Goal: Complete application form

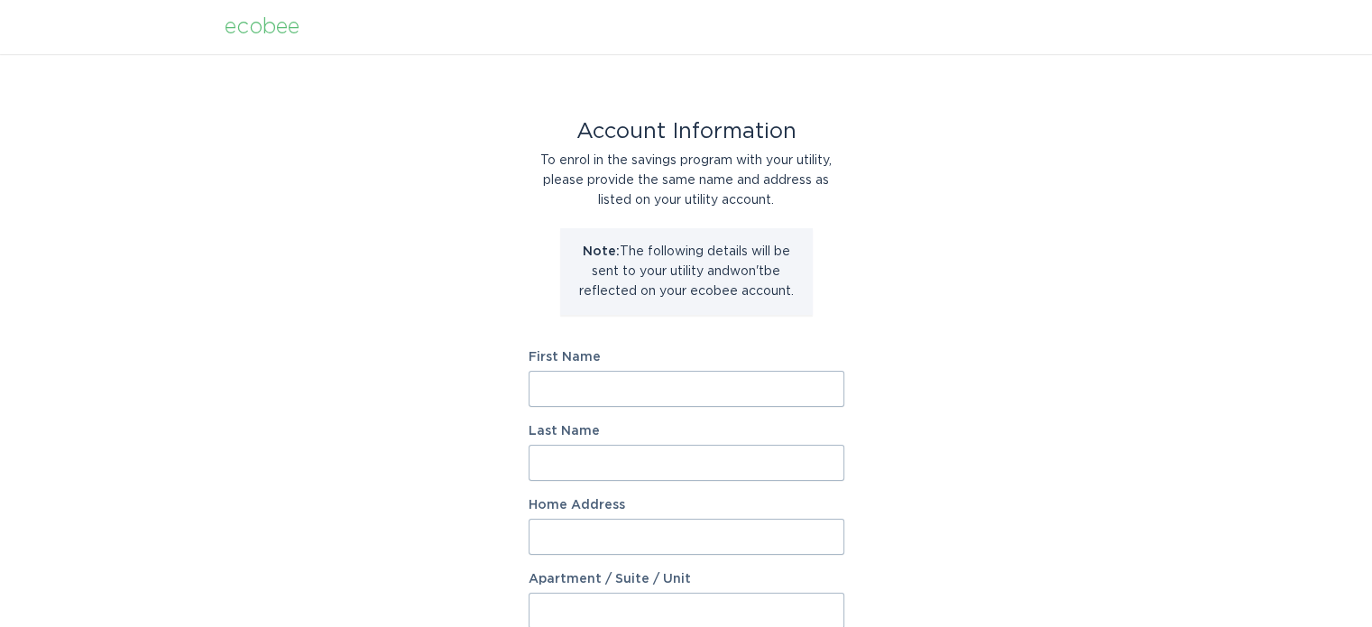
click at [751, 389] on input "First Name" at bounding box center [686, 389] width 316 height 36
type input "[PERSON_NAME]"
type input "[STREET_ADDRESS][PERSON_NAME]"
select select "US"
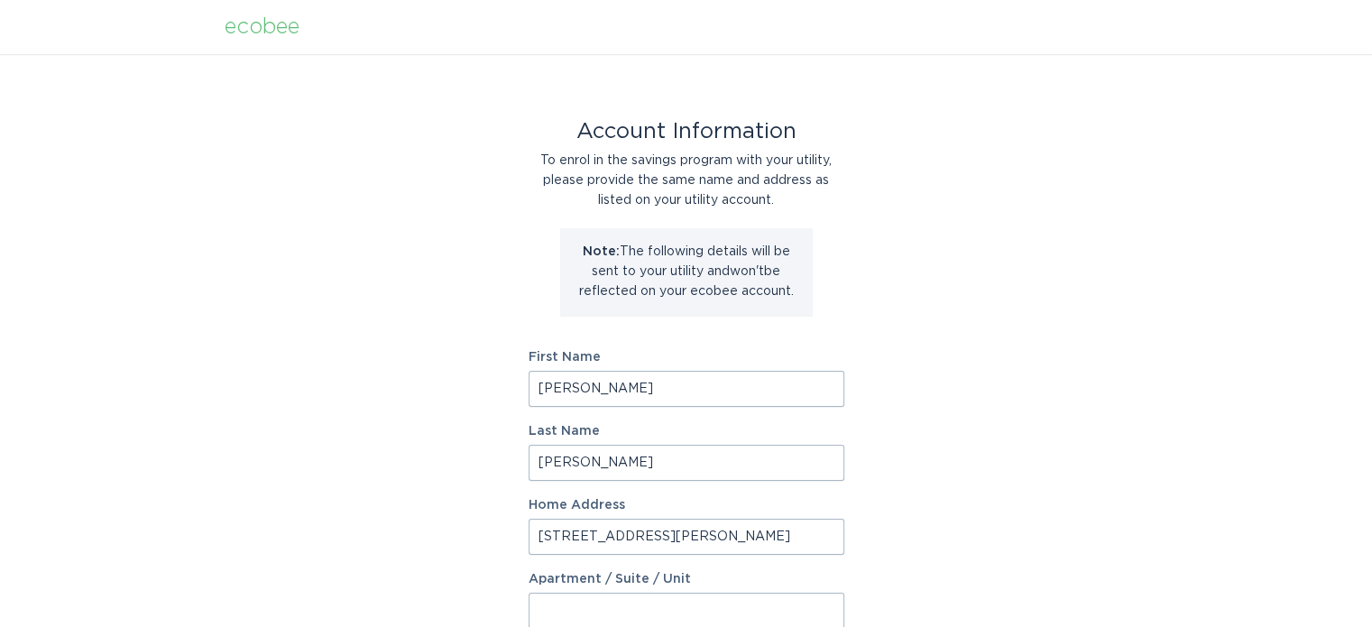
type input "LAKE ANGELUS"
type input "48326-1232"
select select "MI"
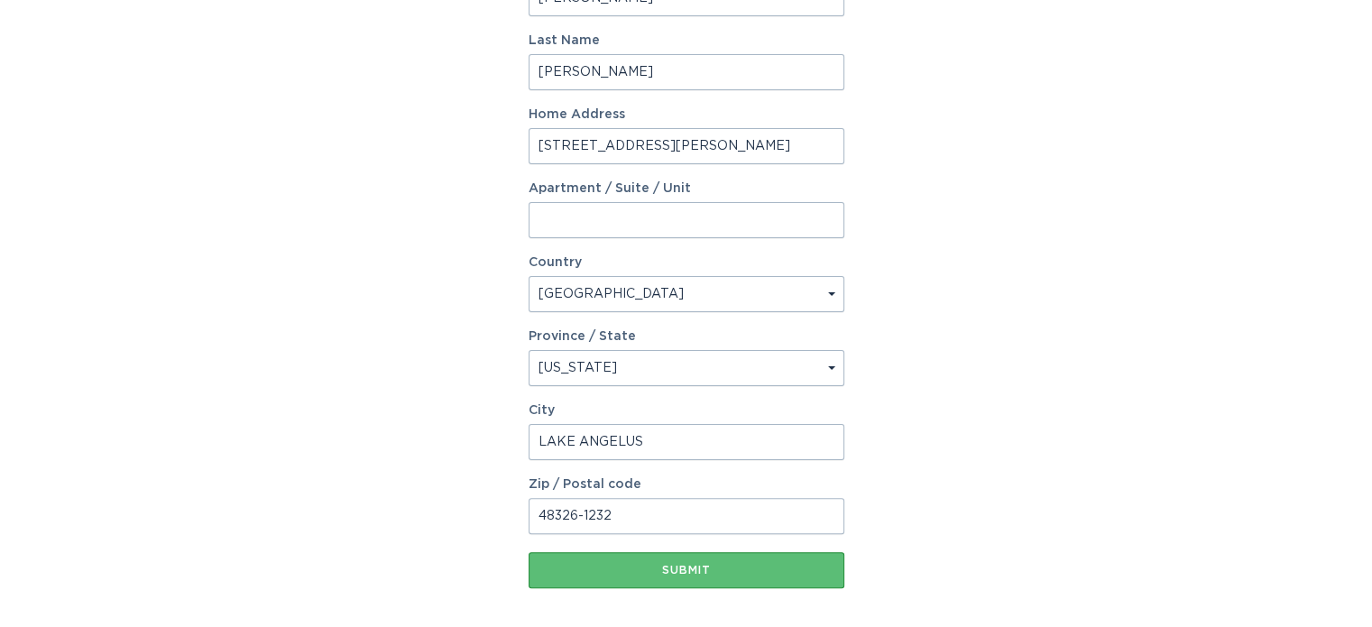
scroll to position [361, 0]
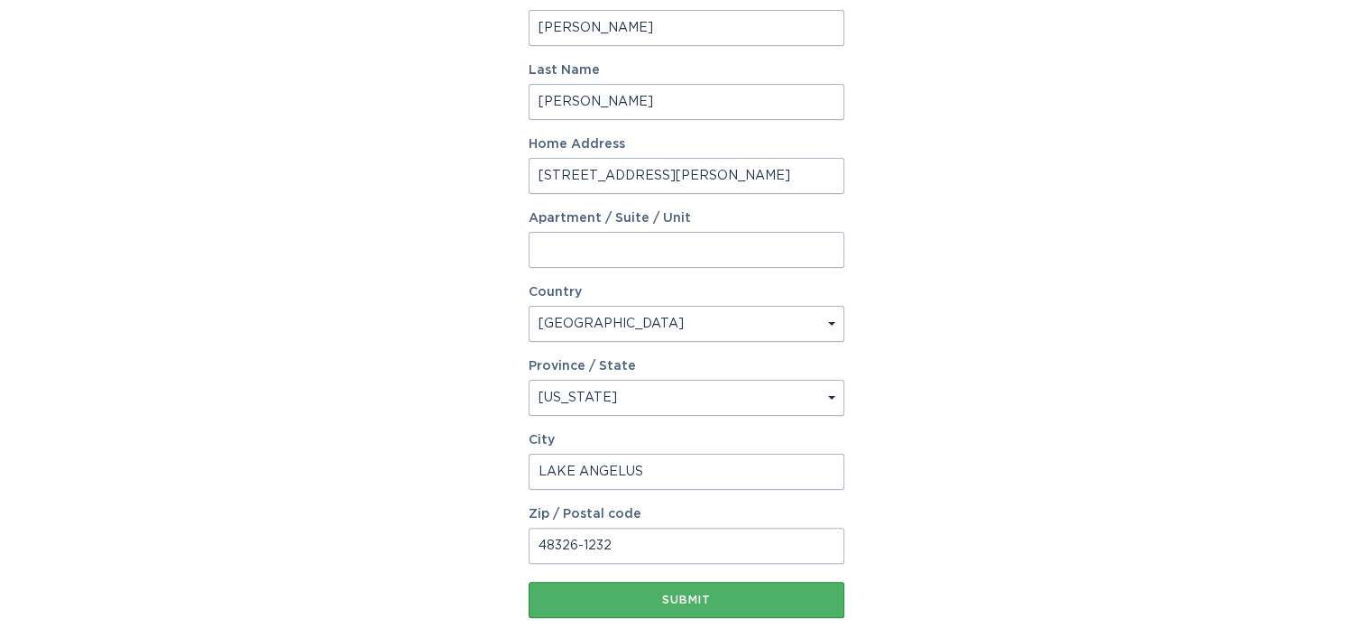
click at [761, 602] on div "Submit" at bounding box center [686, 599] width 298 height 11
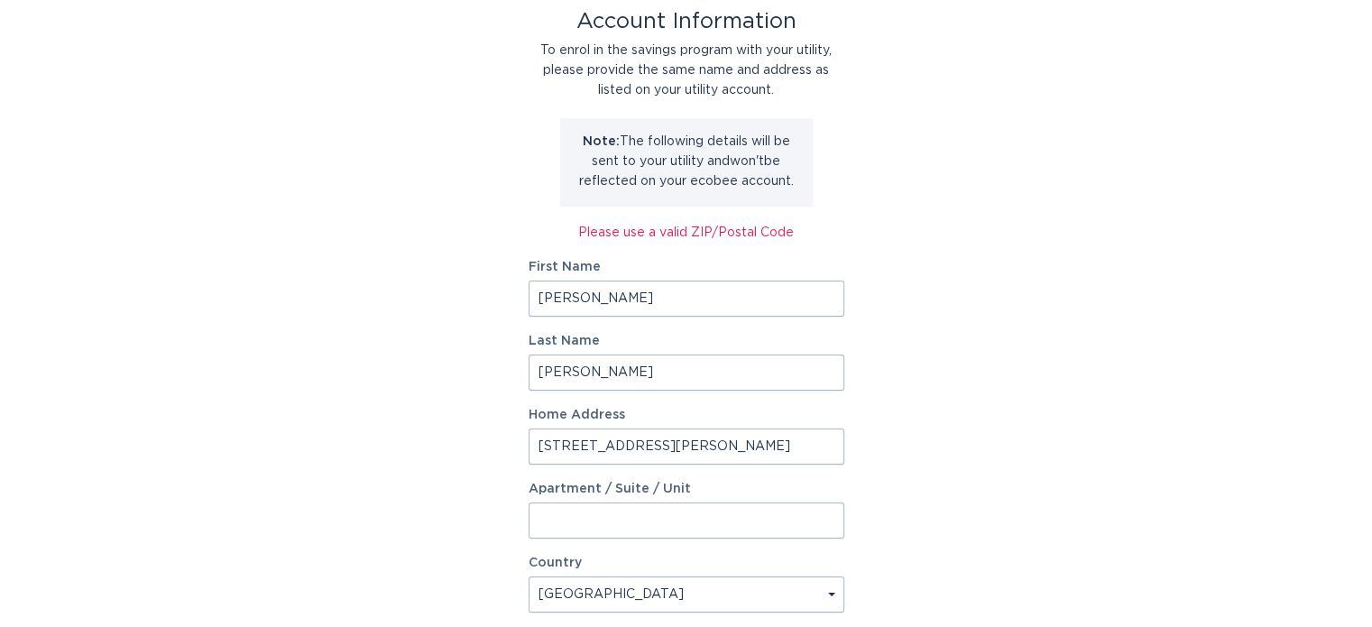
scroll to position [491, 0]
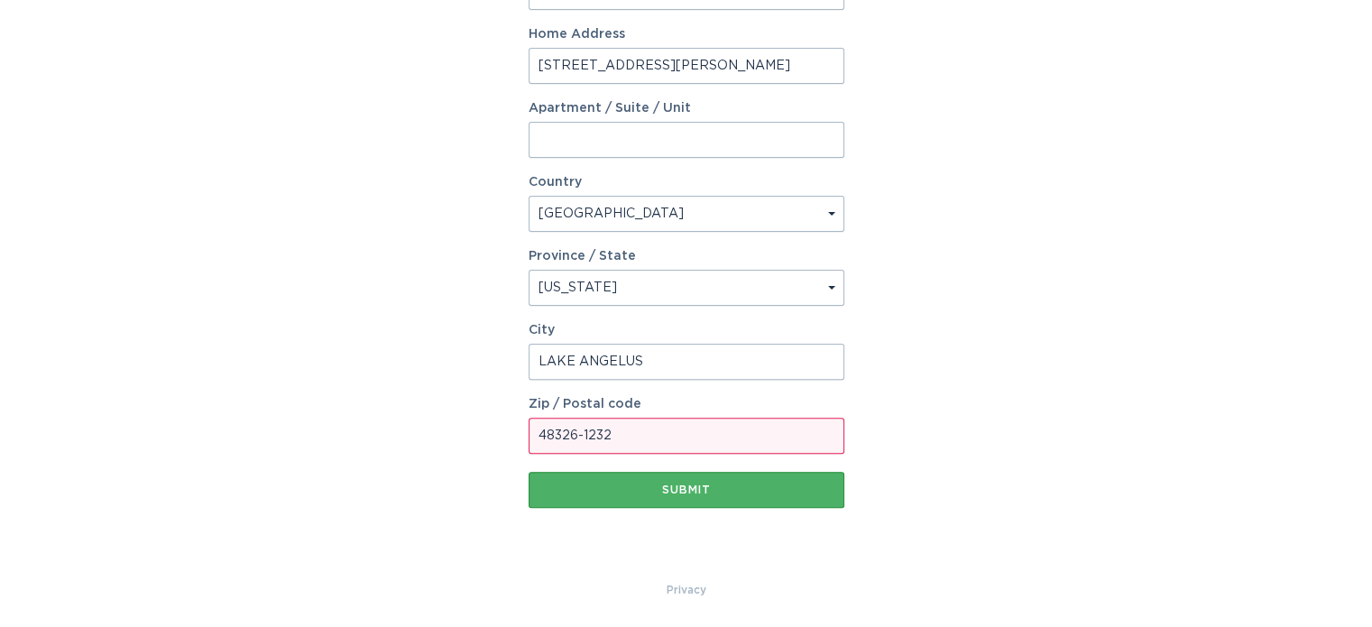
click at [796, 486] on div "Submit" at bounding box center [686, 489] width 298 height 11
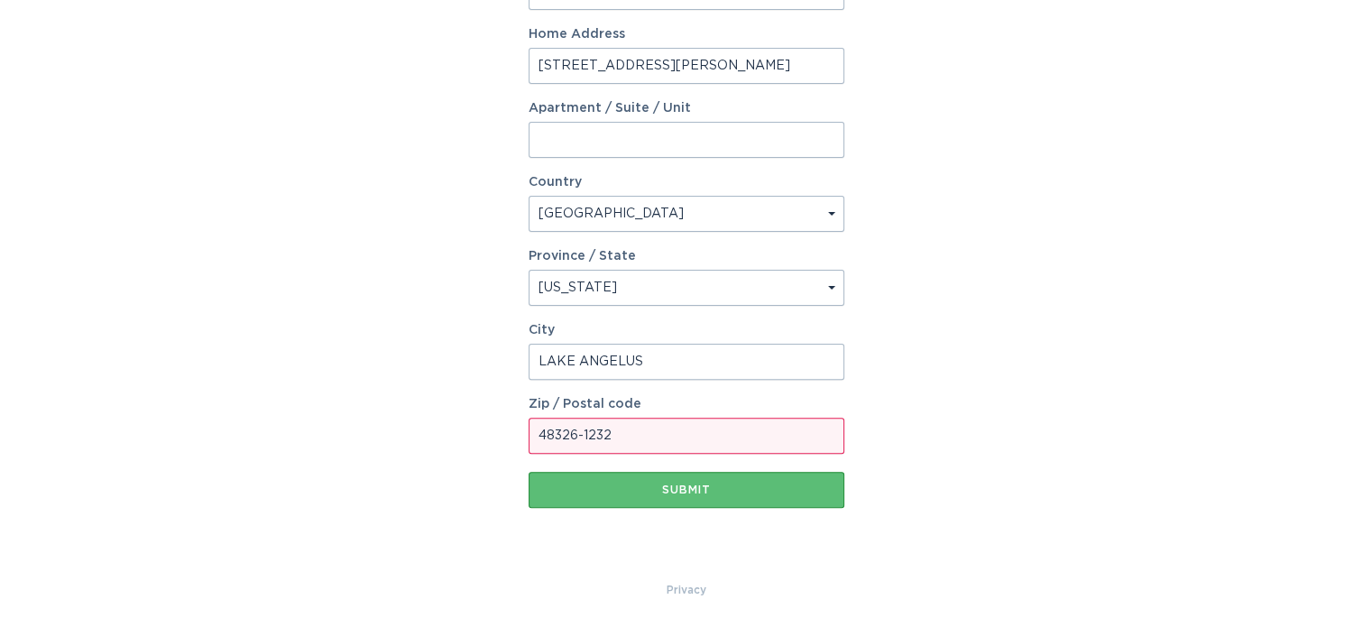
click at [682, 440] on input "48326-1232" at bounding box center [686, 436] width 316 height 36
type input "48326"
click at [1014, 314] on div "Account Information To enrol in the savings program with your utility, please p…" at bounding box center [686, 72] width 1372 height 1016
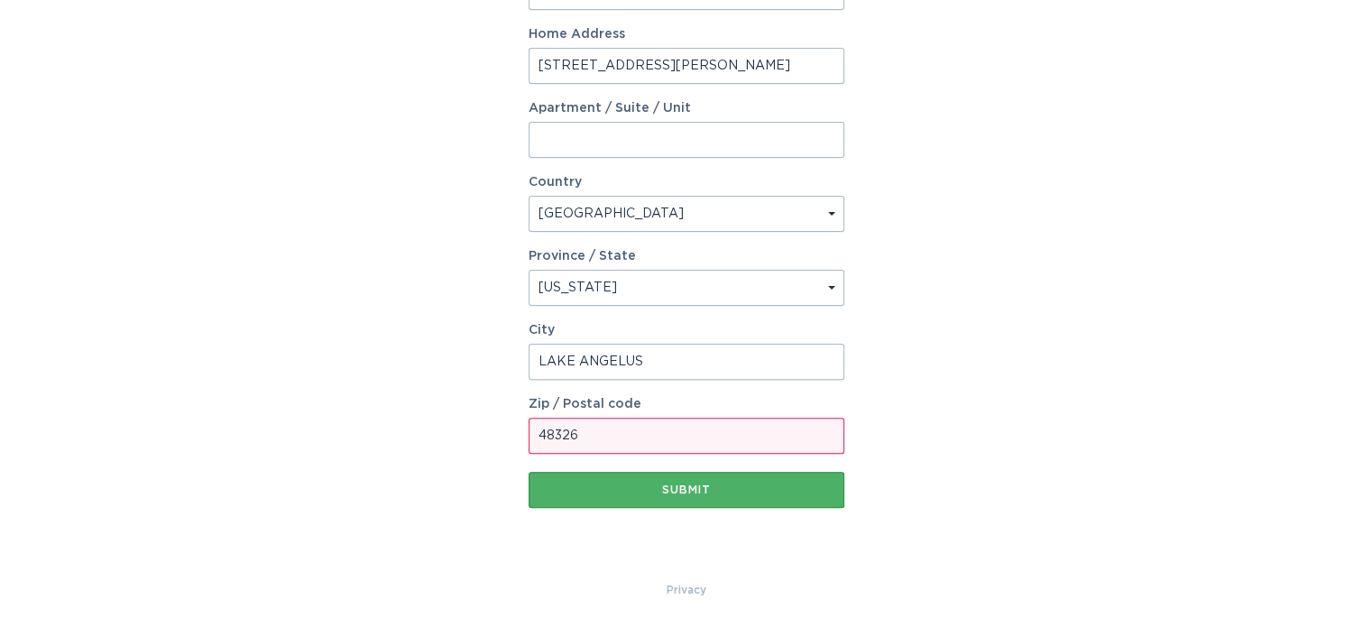
click at [754, 486] on div "Submit" at bounding box center [686, 489] width 298 height 11
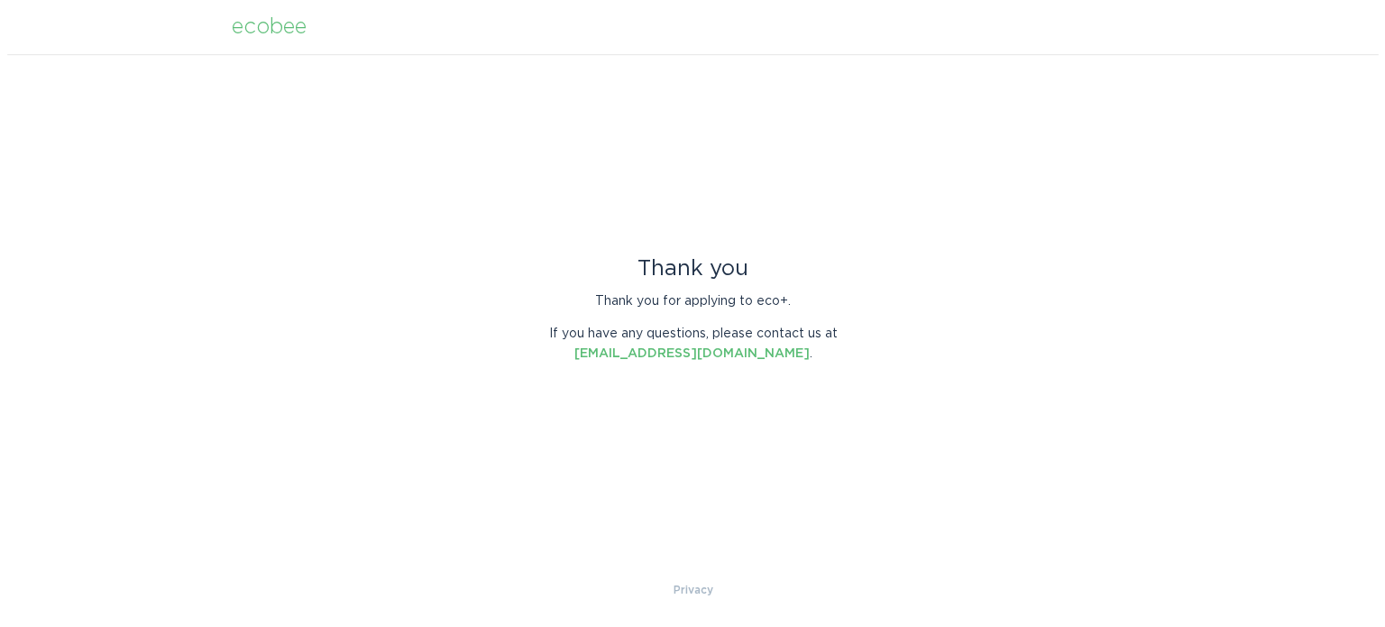
scroll to position [0, 0]
